Goal: Task Accomplishment & Management: Manage account settings

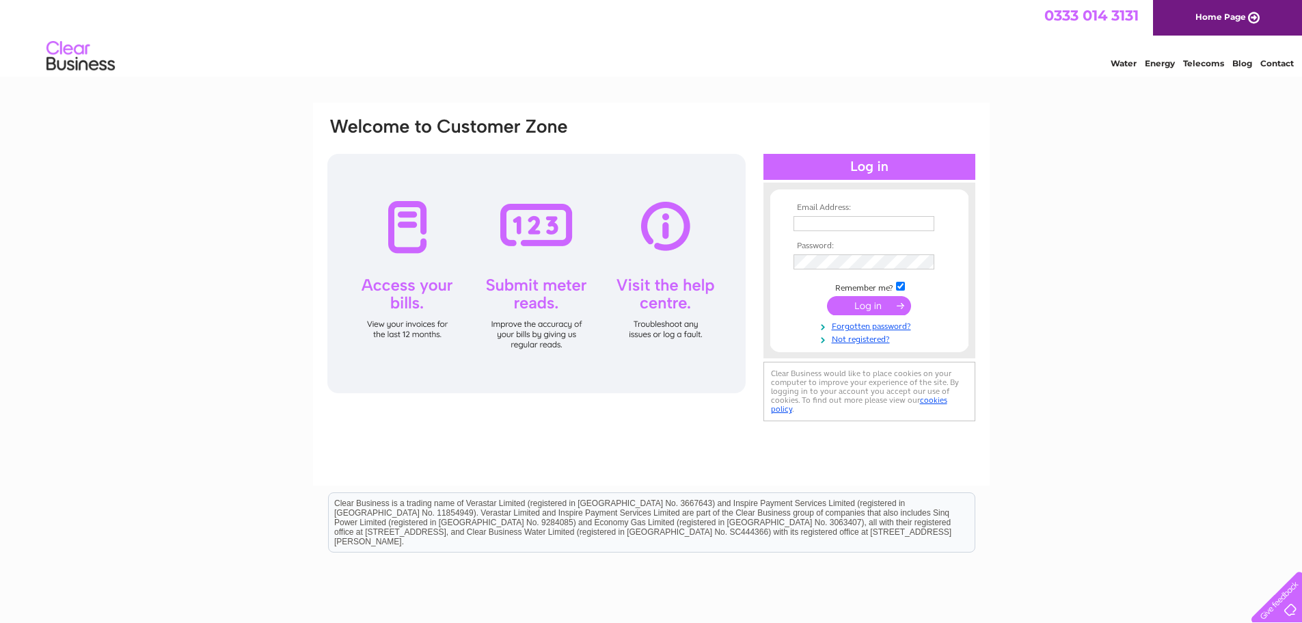
click at [831, 228] on input "text" at bounding box center [863, 223] width 141 height 15
type input "gillmackayjoiners@hotmail.com"
click at [827, 297] on input "submit" at bounding box center [869, 306] width 84 height 19
click at [878, 303] on input "submit" at bounding box center [869, 306] width 84 height 19
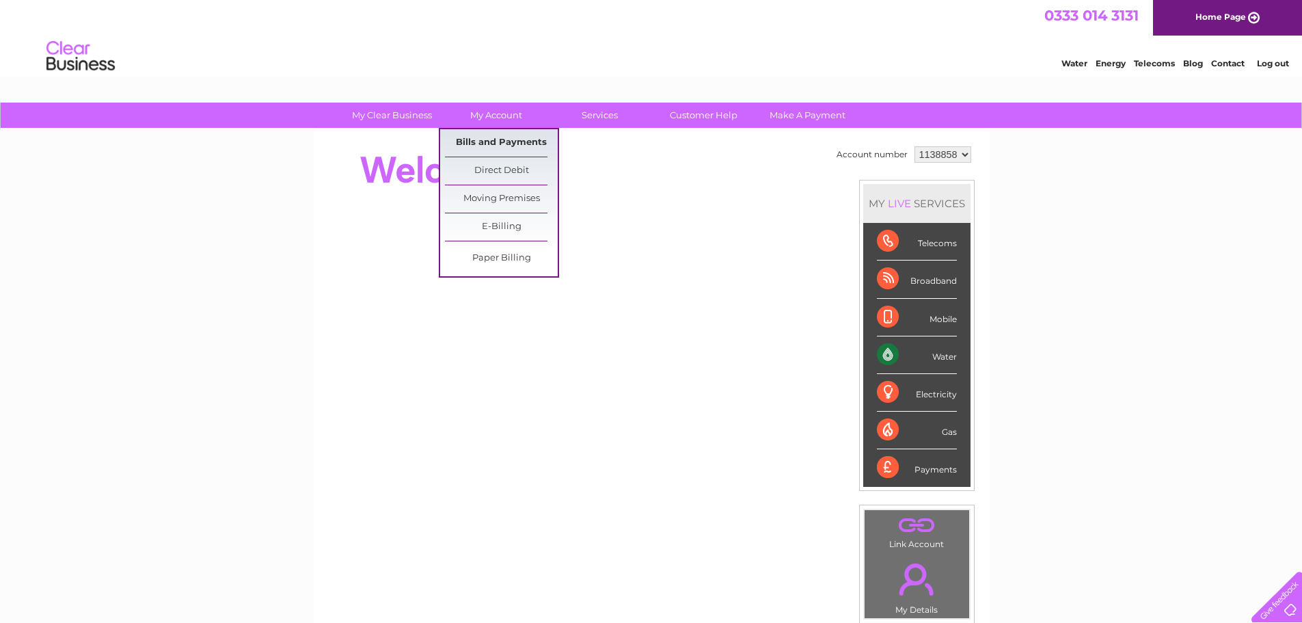
click at [505, 144] on link "Bills and Payments" at bounding box center [501, 142] width 113 height 27
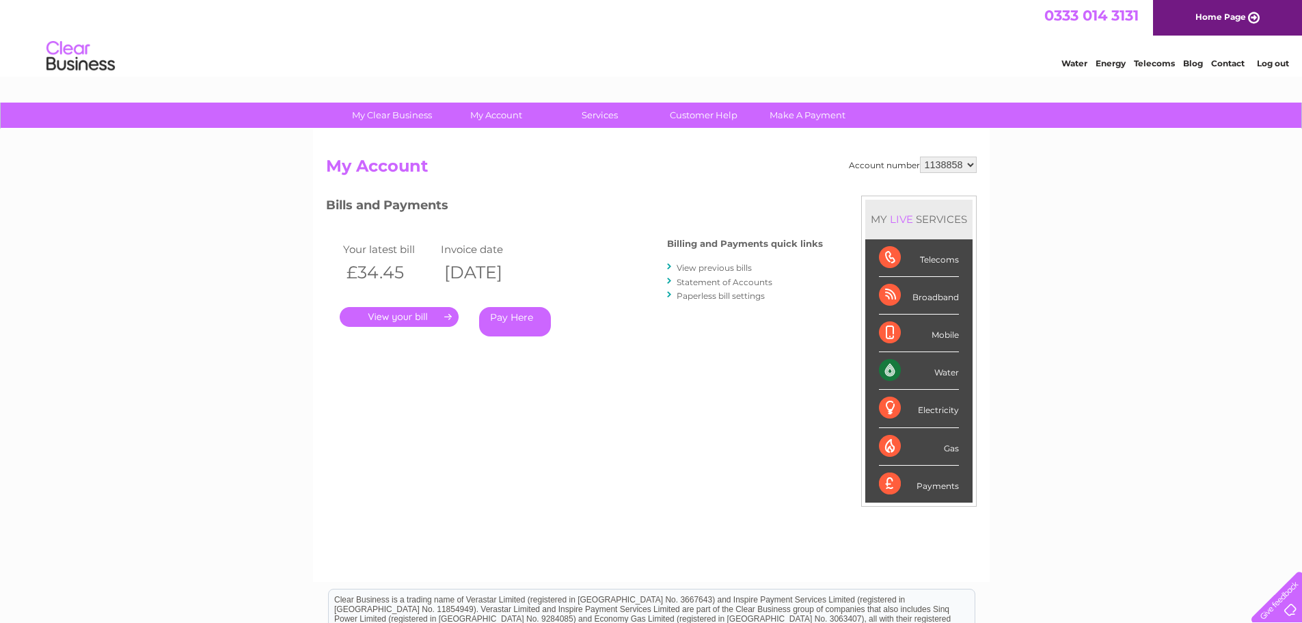
click at [398, 313] on link "." at bounding box center [399, 317] width 119 height 20
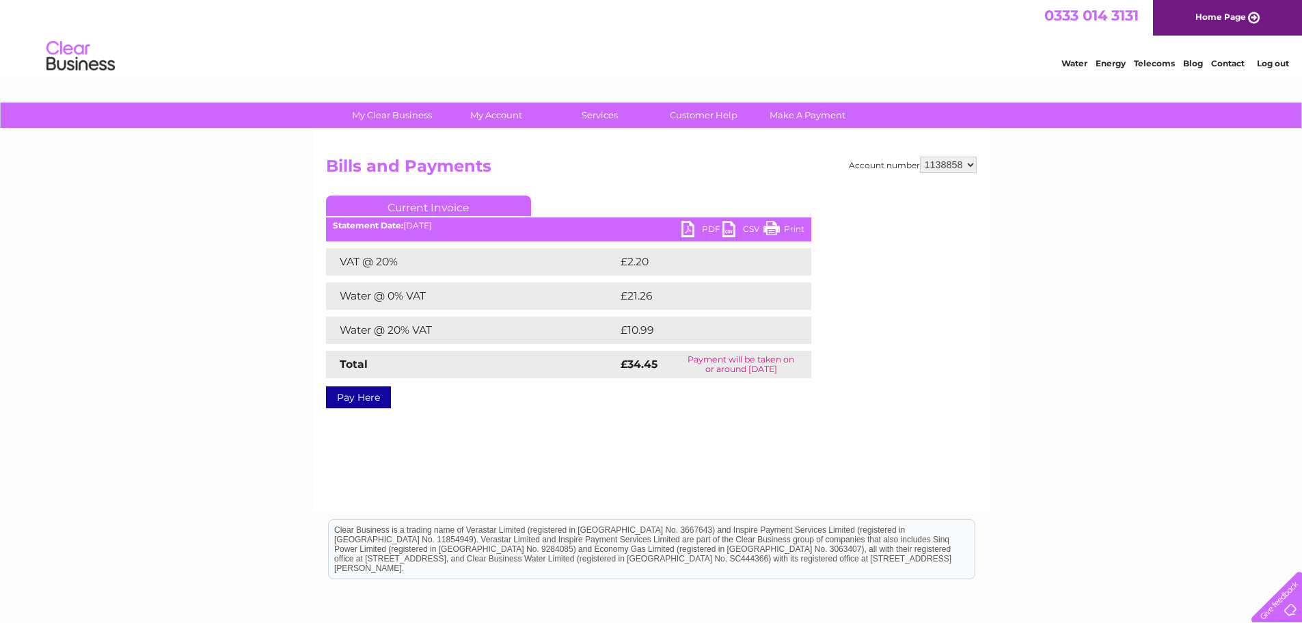
click at [783, 228] on link "Print" at bounding box center [783, 231] width 41 height 20
